Goal: Task Accomplishment & Management: Complete application form

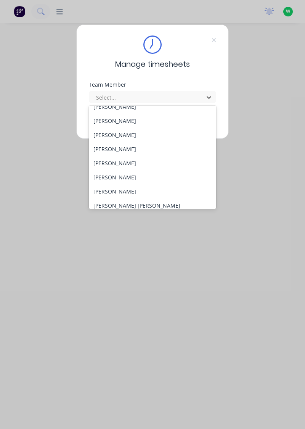
scroll to position [40, 0]
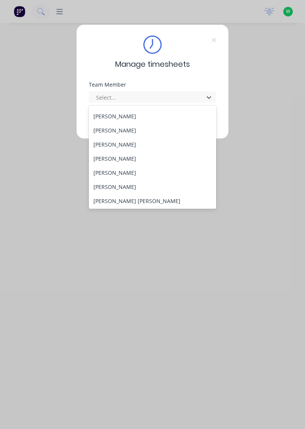
click at [115, 187] on div "[PERSON_NAME]" at bounding box center [153, 187] width 128 height 14
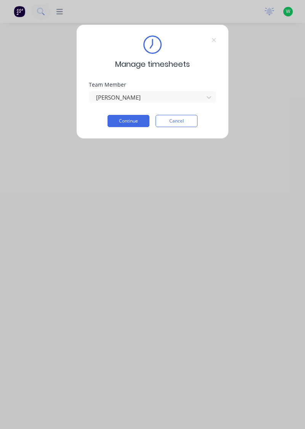
click at [135, 121] on button "Continue" at bounding box center [129, 121] width 42 height 12
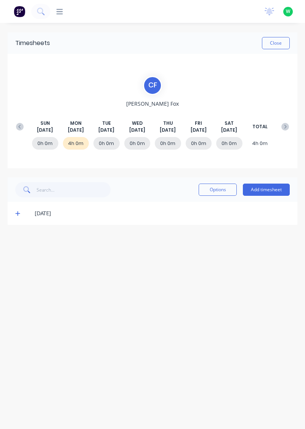
click at [262, 192] on button "Add timesheet" at bounding box center [266, 190] width 47 height 12
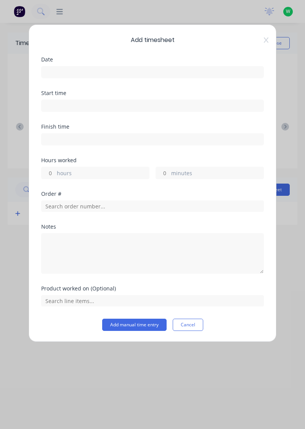
click at [116, 358] on div "Add timesheet Date Start time Finish time Hours worked hours minutes Order # No…" at bounding box center [152, 214] width 305 height 429
click at [187, 322] on button "Cancel" at bounding box center [188, 325] width 31 height 12
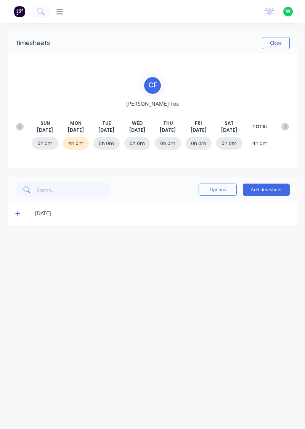
click at [18, 214] on icon at bounding box center [17, 214] width 5 height 5
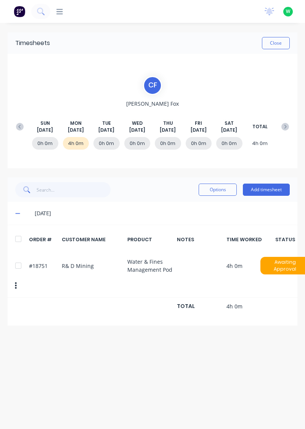
click at [275, 191] on button "Add timesheet" at bounding box center [266, 190] width 47 height 12
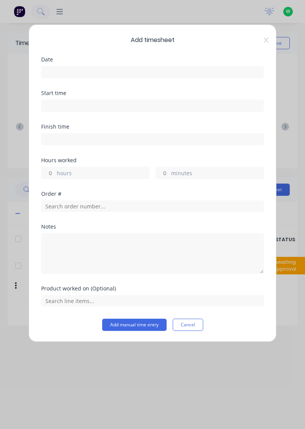
click at [134, 74] on input at bounding box center [153, 71] width 222 height 11
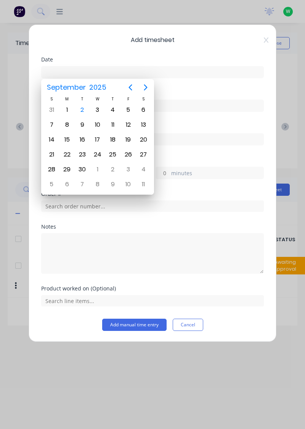
click at [72, 110] on div "1" at bounding box center [66, 109] width 11 height 11
type input "[DATE]"
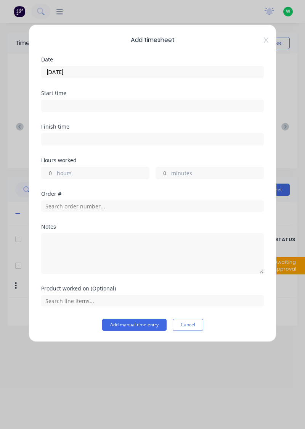
click at [89, 175] on label "hours" at bounding box center [103, 174] width 92 height 10
click at [55, 175] on input "hours" at bounding box center [48, 172] width 13 height 11
type input "4"
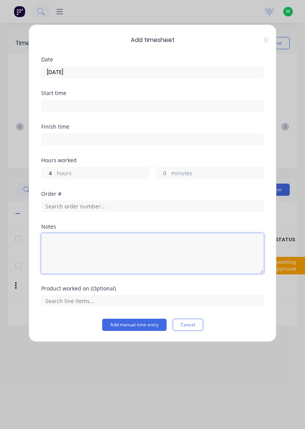
click at [94, 247] on textarea at bounding box center [152, 253] width 223 height 40
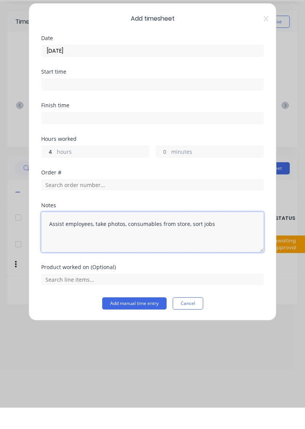
type textarea "Assist employees, take photos, consumables from store, sort jobs"
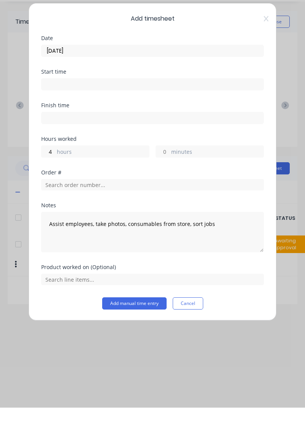
click at [139, 323] on button "Add manual time entry" at bounding box center [134, 325] width 65 height 12
